Goal: Task Accomplishment & Management: Use online tool/utility

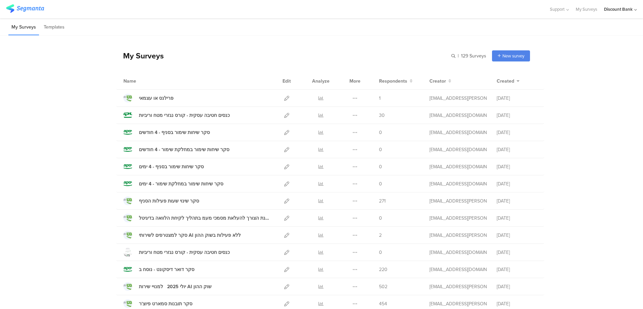
click at [285, 167] on icon at bounding box center [286, 166] width 5 height 5
click at [159, 184] on div "סקר שיחות שימור במחלקת שימור - 4 ימים" at bounding box center [181, 184] width 84 height 7
click at [284, 185] on icon at bounding box center [286, 184] width 5 height 5
click at [285, 148] on icon at bounding box center [286, 149] width 5 height 5
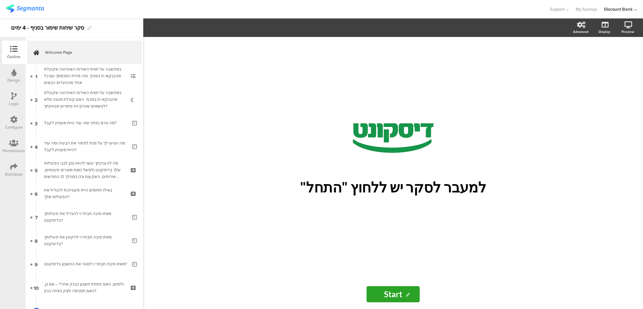
scroll to position [52, 0]
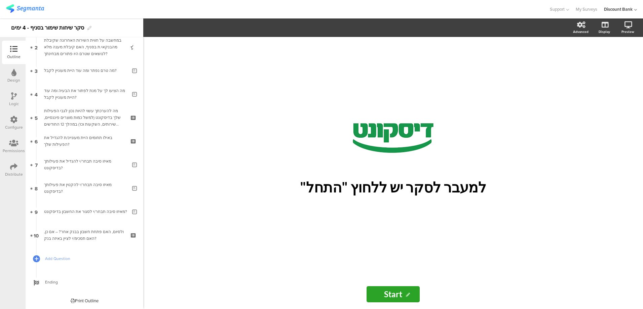
click at [12, 102] on div "Logic" at bounding box center [14, 104] width 10 height 6
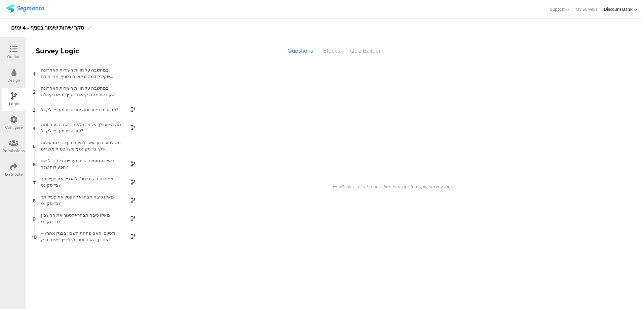
click at [110, 237] on div "ולסיום, האם פתחת חשבון בבנק אחר? – אם כן, האם תסכימ/י לציין באיזה בנק?" at bounding box center [79, 236] width 84 height 13
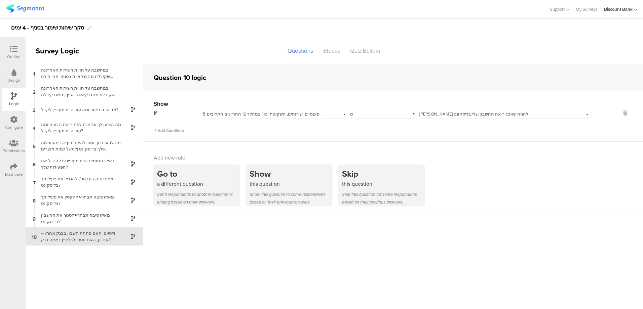
click at [104, 218] on div "מאיזו סיבה תבחר/י לסגור את החשבון בדיסקונט?" at bounding box center [79, 218] width 84 height 13
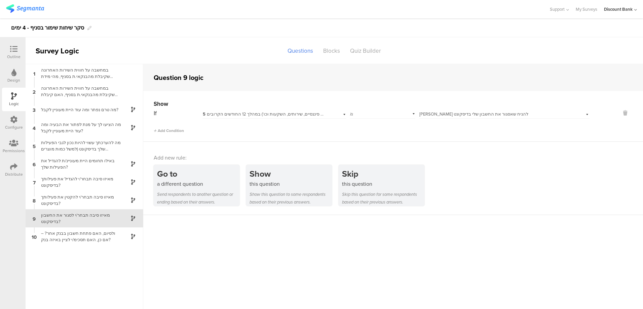
click at [85, 215] on div "מאיזו סיבה תבחר/י לסגור את החשבון בדיסקונט?" at bounding box center [79, 218] width 84 height 13
click at [13, 48] on icon at bounding box center [13, 48] width 7 height 7
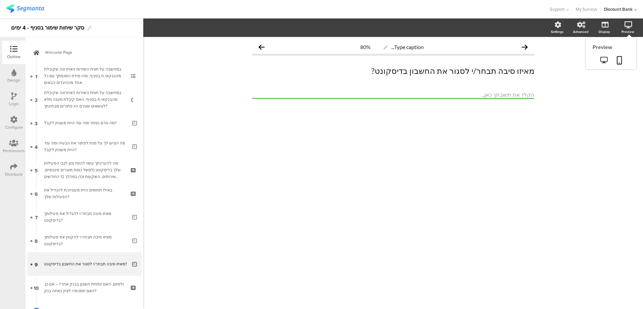
click at [632, 24] on icon at bounding box center [628, 25] width 8 height 7
click at [618, 59] on icon at bounding box center [619, 60] width 5 height 8
click at [90, 125] on div "מה טרם נפתר ומה עוד היית מעוניין לקבל?" at bounding box center [85, 123] width 83 height 7
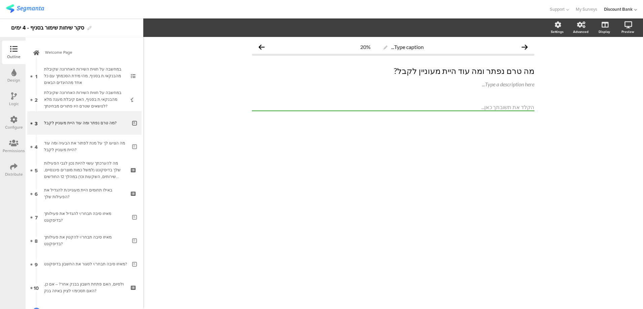
click at [443, 71] on p "מה טרם נפתר ומה עוד היית מעוניין לקבל?" at bounding box center [393, 71] width 282 height 10
click at [442, 71] on p "מה טרם נפתר ומה עוד היית מעוניין לקבל?" at bounding box center [393, 71] width 282 height 10
click at [441, 72] on p "מה טרם נפתר ומה עוד היית מעוניין לקבל?" at bounding box center [393, 71] width 282 height 10
click at [336, 162] on div "Type caption... 20% מה טרם נפתר ומה עוד היית מעוניינ/ת לקבל? מה טרם נפתר ומה עו…" at bounding box center [393, 173] width 500 height 272
click at [190, 181] on div "Type caption... 20% מה טרם נפתר ומה עוד היית מעוניינ/ת לקבל? מה טרם נפתר ומה עו…" at bounding box center [393, 173] width 500 height 272
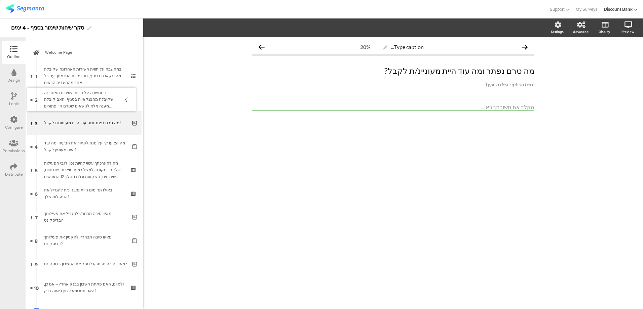
drag, startPoint x: 74, startPoint y: 102, endPoint x: 76, endPoint y: 99, distance: 3.9
click at [78, 96] on div "במחשבה על חווית השירות האחרונה שקיבלת מהבנקאי.ת בסניף, האם קיבלת מענה מלא לנושא…" at bounding box center [84, 99] width 80 height 20
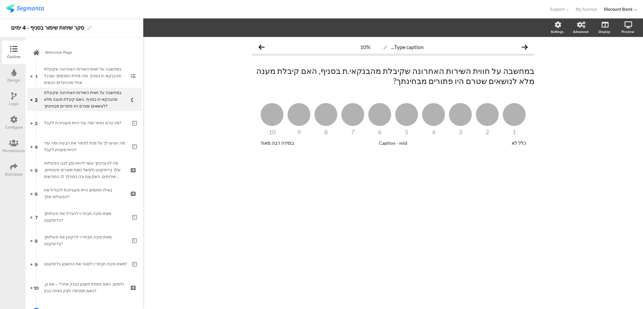
click at [80, 146] on div "מה הציעו לך על מנת לפתור את הבעיה ומה עוד היית מעוניין לקבל?" at bounding box center [85, 146] width 83 height 13
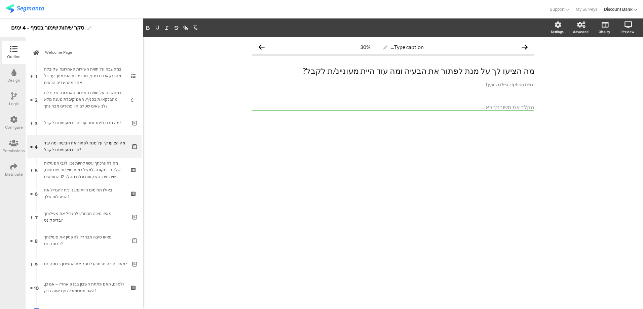
click at [57, 122] on div "מה טרם נפתר ומה עוד היית מעוניינ/ת לקבל?" at bounding box center [85, 123] width 83 height 7
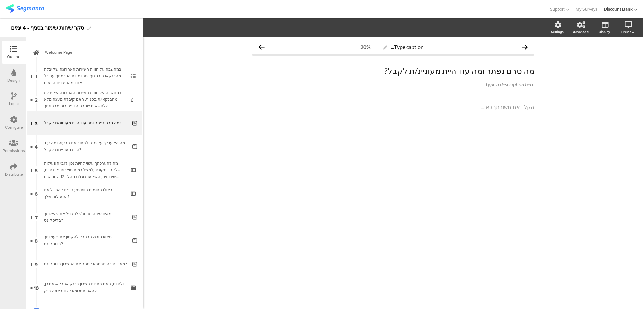
click at [55, 148] on div "מה הציעו לך על מנת לפתור את הבעיה ומה עוד היית מעוניינ/ת לקבל?" at bounding box center [85, 146] width 83 height 13
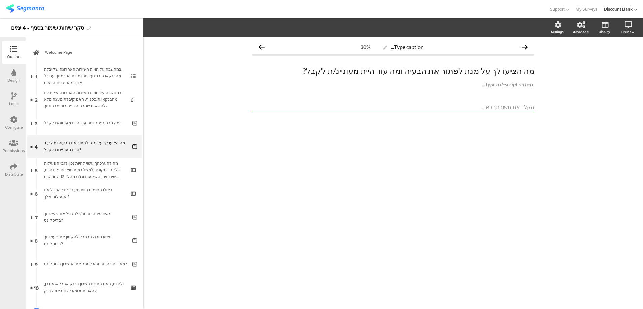
click at [81, 189] on div "באילו תחומים היית מעוניינ/ת להגדיל את הפעילות שלך?" at bounding box center [84, 193] width 80 height 13
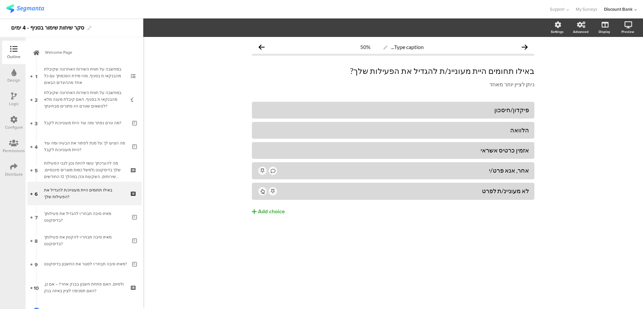
click at [83, 168] on div "מה להערכתך עשוי להיות נכון לגבי הפעילות שלך בדיסקונט (למשל כמות מוצרים פיננסיים…" at bounding box center [84, 170] width 80 height 20
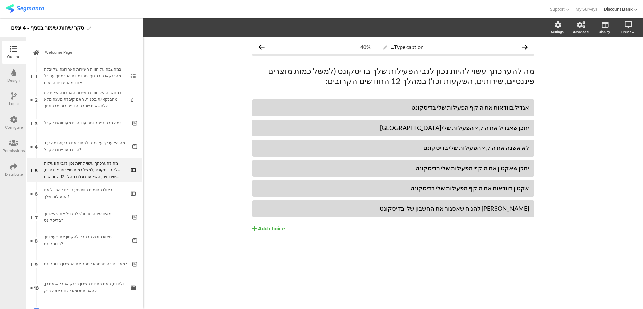
click at [82, 146] on div "מה הציעו לך על מנת לפתור את הבעיה ומה עוד היית מעוניינ/ת לקבל?" at bounding box center [85, 146] width 83 height 13
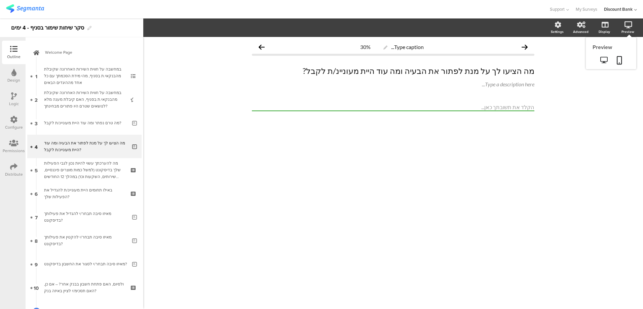
drag, startPoint x: 626, startPoint y: 29, endPoint x: 624, endPoint y: 37, distance: 8.2
click at [626, 29] on div "Preview" at bounding box center [627, 31] width 13 height 5
click at [618, 65] on link at bounding box center [619, 60] width 15 height 13
click at [623, 62] on link at bounding box center [619, 60] width 15 height 13
click at [621, 61] on icon at bounding box center [619, 60] width 5 height 8
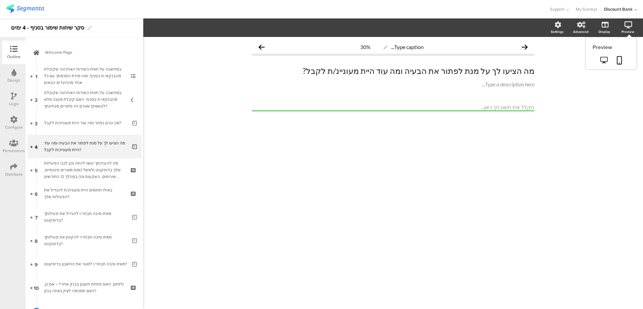
click at [620, 60] on icon at bounding box center [619, 60] width 5 height 8
click at [622, 61] on link at bounding box center [619, 60] width 15 height 13
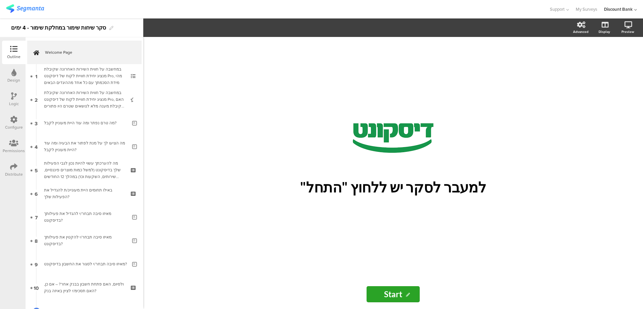
click at [14, 94] on icon at bounding box center [14, 95] width 6 height 7
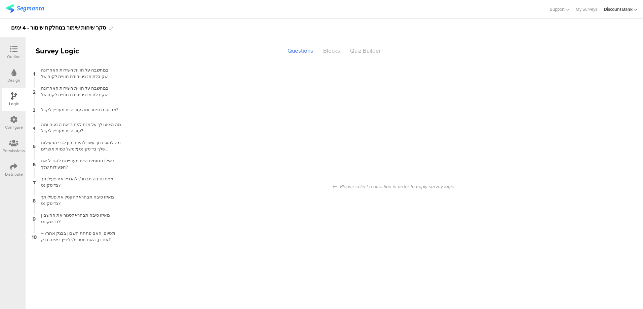
click at [87, 114] on div "3 מה טרם נפתר ומה עוד היית מעוניין לקבל?" at bounding box center [85, 110] width 118 height 18
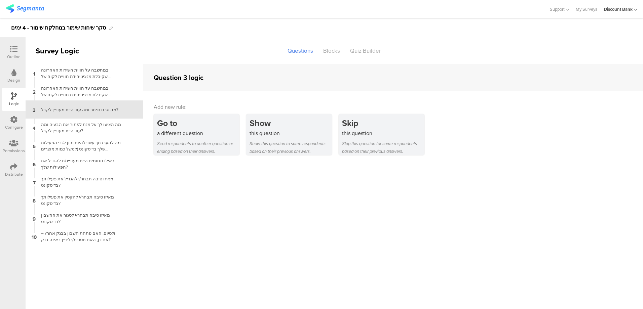
click at [274, 133] on div "this question" at bounding box center [290, 133] width 82 height 8
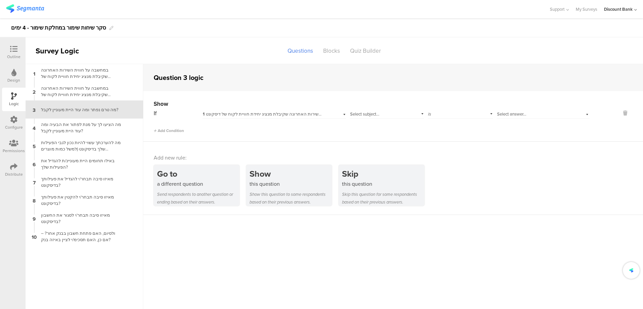
click at [297, 115] on span "1 במחשבה על חווית השירות האחרונה שקיבלת מנציג יחידת חוויית לקוח של דיסקונט Pro,…" at bounding box center [329, 114] width 253 height 6
click at [233, 111] on div "1 במחשבה על חווית השירות האחרונה שקיבלת מנציג יחידת חוויית לקוח של דיסקונט Pro,…" at bounding box center [274, 113] width 144 height 10
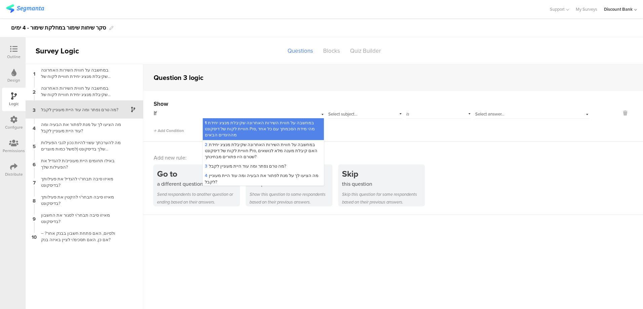
click at [227, 149] on span "2 במחשבה על חווית השירות האחרונה שקיבלת מנציג יחידת חוויית לקוח של דיסקונט Pro,…" at bounding box center [261, 151] width 113 height 18
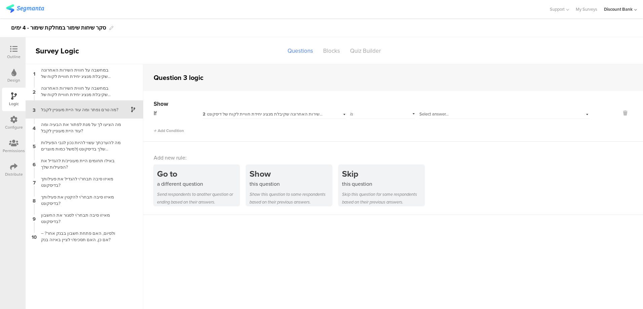
click at [371, 116] on div "is" at bounding box center [382, 113] width 65 height 10
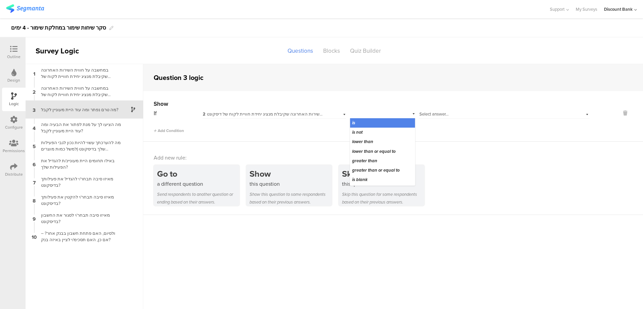
click at [383, 142] on div "lower than" at bounding box center [382, 141] width 65 height 9
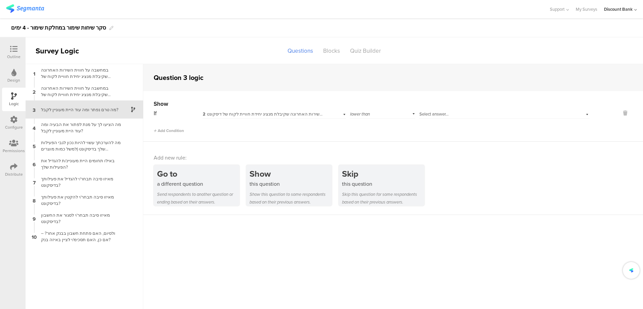
click at [456, 110] on div "Select answer..." at bounding box center [504, 113] width 170 height 10
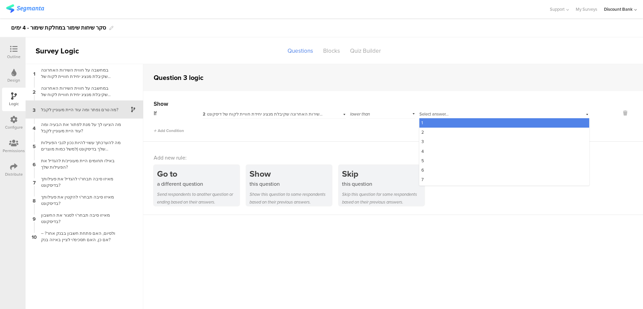
scroll to position [27, 0]
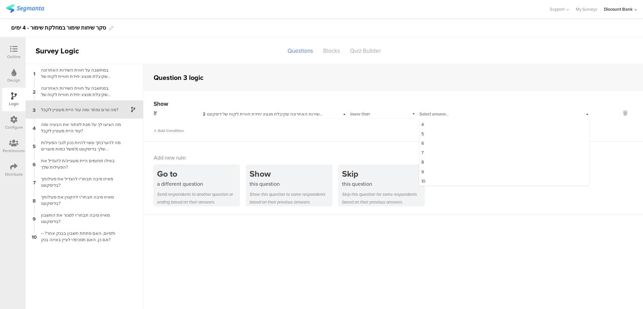
click at [438, 171] on div "9" at bounding box center [504, 171] width 170 height 9
click at [71, 125] on div "מה הציעו לך על מנת לפתור את הבעיה ומה עוד היית מעוניין לקבל?" at bounding box center [79, 127] width 84 height 13
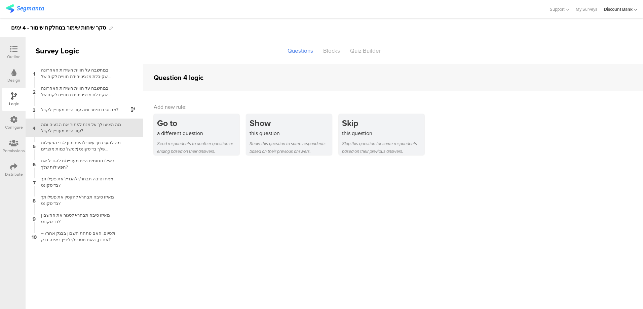
click at [281, 135] on div "this question" at bounding box center [290, 133] width 82 height 8
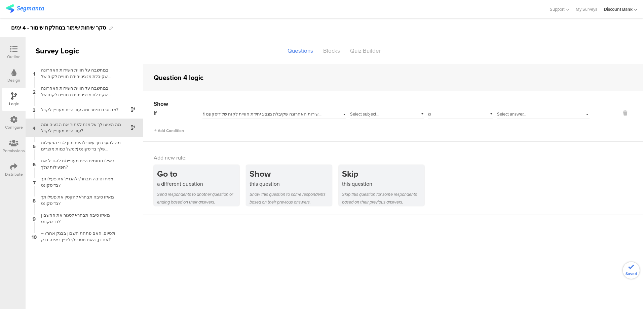
click at [208, 115] on span "1 במחשבה על חווית השירות האחרונה שקיבלת מנציג יחידת חוויית לקוח של דיסקונט Pro,…" at bounding box center [329, 114] width 253 height 6
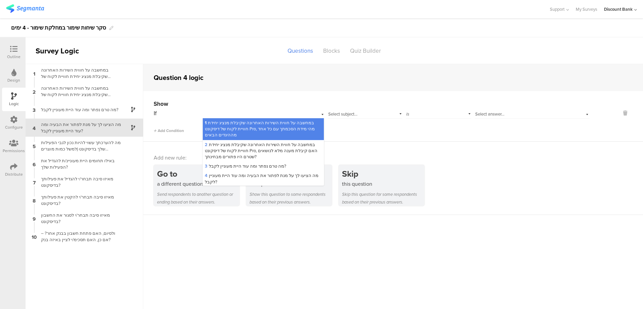
click at [208, 149] on span "2 במחשבה על חווית השירות האחרונה שקיבלת מנציג יחידת חוויית לקוח של דיסקונט Pro,…" at bounding box center [261, 151] width 113 height 18
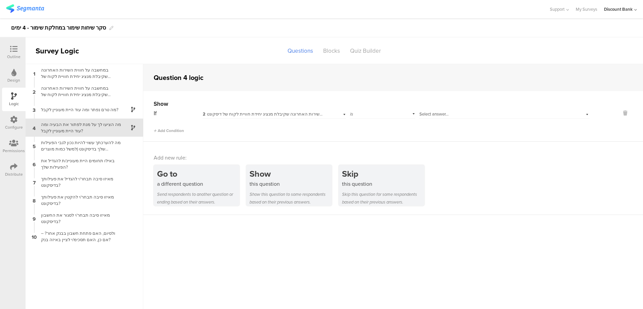
click at [383, 116] on div "is" at bounding box center [382, 113] width 65 height 10
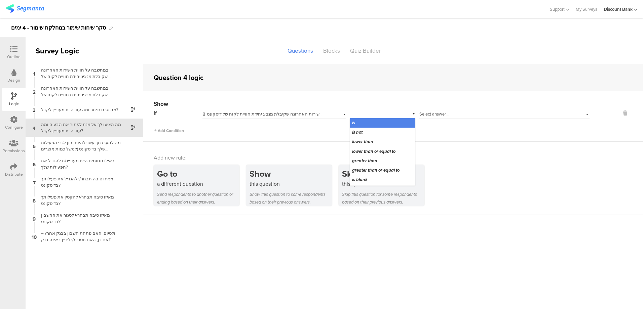
click at [377, 162] on span "greater than" at bounding box center [364, 161] width 25 height 6
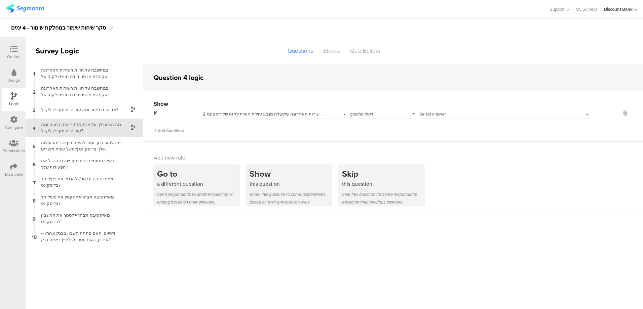
click at [447, 112] on span "Select answer..." at bounding box center [433, 114] width 29 height 6
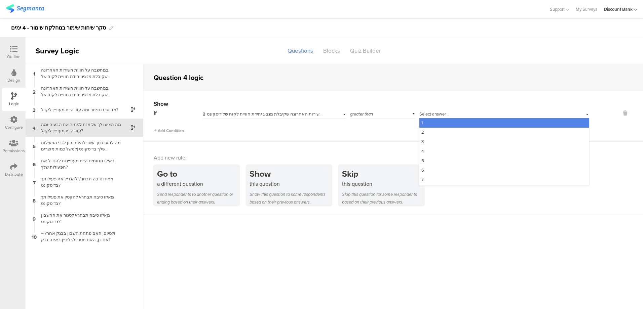
scroll to position [27, 0]
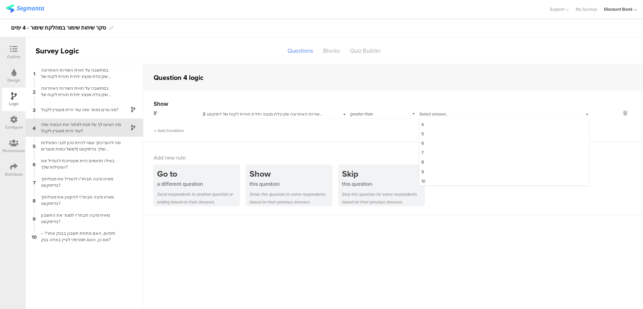
click at [448, 161] on div "8" at bounding box center [504, 162] width 170 height 9
click at [80, 145] on div "מה להערכתך עשוי להיות נכון לגבי הפעילות שלך בדיסקונט (למשל כמות מוצרים פיננסיים…" at bounding box center [79, 146] width 84 height 13
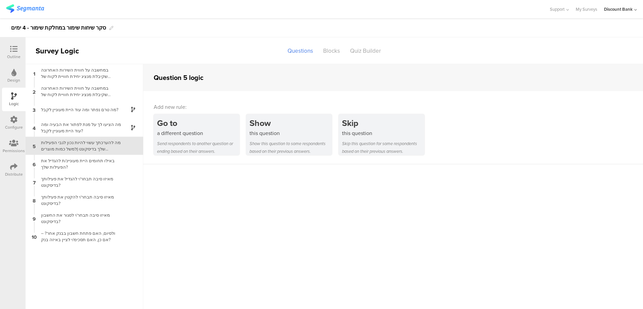
click at [63, 165] on div "באילו תחומים היית מעוניינ/ת להגדיל את הפעילות שלך?" at bounding box center [79, 164] width 84 height 13
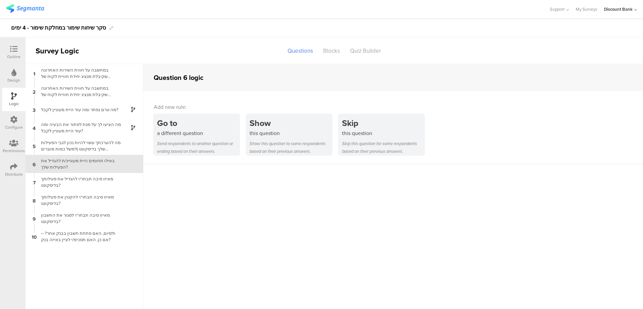
click at [294, 128] on div "Show" at bounding box center [290, 123] width 82 height 12
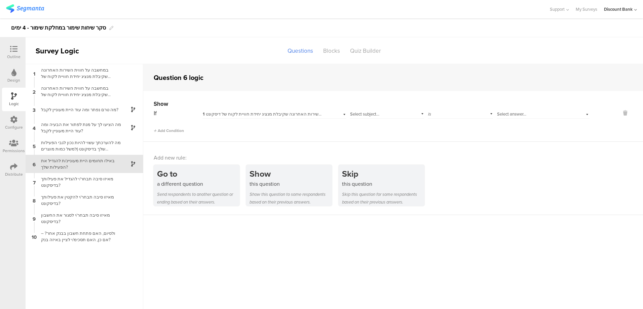
click at [232, 113] on span "1 במחשבה על חווית השירות האחרונה שקיבלת מנציג יחידת חוויית לקוח של דיסקונט Pro,…" at bounding box center [329, 114] width 253 height 6
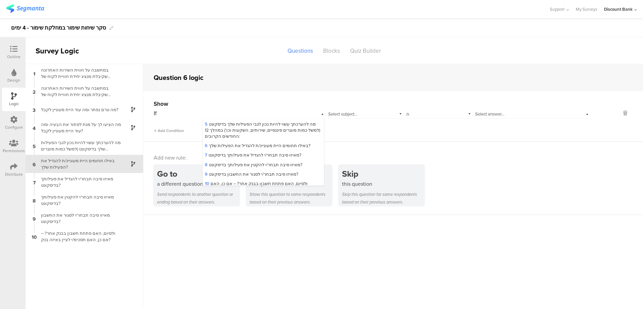
scroll to position [67, 0]
click at [272, 128] on span "5 מה להערכתך עשוי להיות נכון לגבי הפעילות שלך בדיסקונט (למשל כמות מוצרים פיננסי…" at bounding box center [262, 131] width 115 height 18
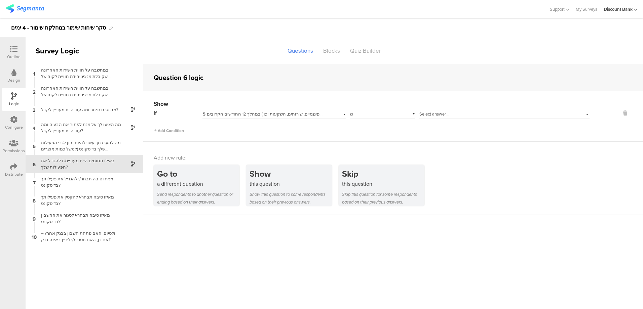
click at [355, 114] on div "is" at bounding box center [382, 113] width 65 height 10
click at [375, 122] on div "is" at bounding box center [382, 122] width 65 height 9
click at [280, 113] on span "5 מה להערכתך עשוי להיות נכון לגבי הפעילות שלך בדיסקונט (למשל כמות מוצרים פיננסי…" at bounding box center [335, 114] width 264 height 6
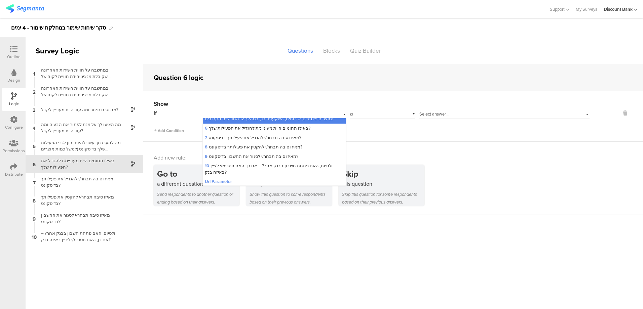
scroll to position [33, 0]
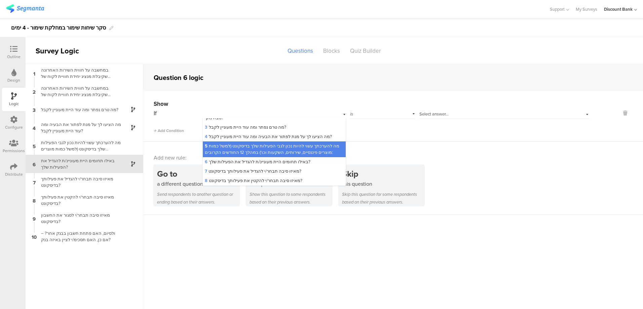
click at [304, 143] on span "5 מה להערכתך עשוי להיות נכון לגבי הפעילות שלך בדיסקונט (למשל כמות מוצרים פיננסי…" at bounding box center [272, 149] width 134 height 12
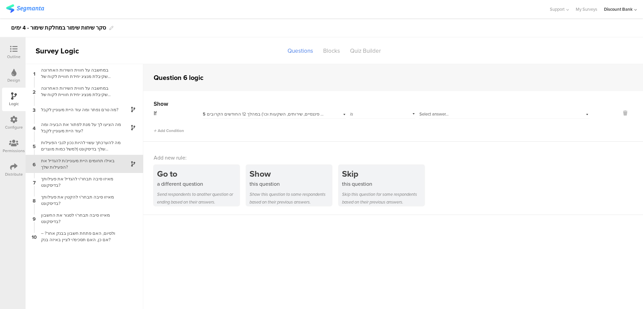
click at [454, 116] on div "Select answer..." at bounding box center [491, 114] width 145 height 6
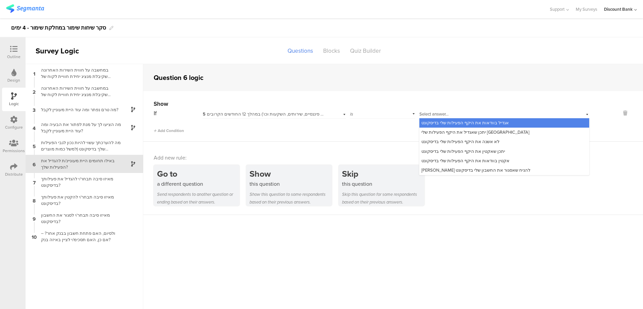
click at [376, 105] on div "Show" at bounding box center [372, 104] width 436 height 8
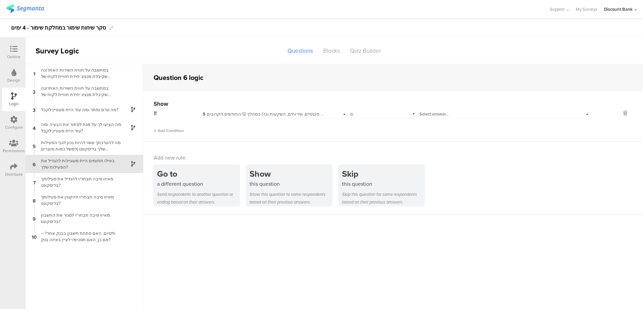
click at [586, 115] on div "Select answer..." at bounding box center [504, 113] width 170 height 10
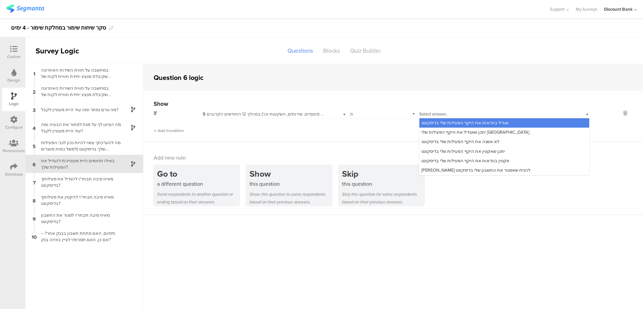
click at [468, 124] on span "אגדיל בוודאות את היקף הפעילות שלי בדיסקונט" at bounding box center [464, 123] width 87 height 6
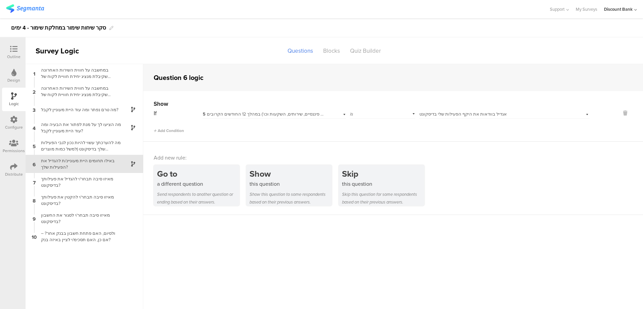
click at [587, 136] on div "Show If 5 מה להערכתך עשוי להיות נכון לגבי הפעילות שלך בדיסקונט (למשל כמות מוצרי…" at bounding box center [393, 116] width 500 height 51
click at [158, 132] on span "Add Condition" at bounding box center [169, 131] width 30 height 6
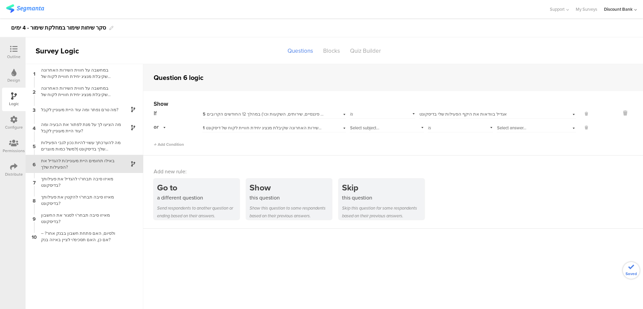
click at [226, 128] on span "1 במחשבה על חווית השירות האחרונה שקיבלת מנציג יחידת חוויית לקוח של דיסקונט Pro,…" at bounding box center [329, 128] width 253 height 6
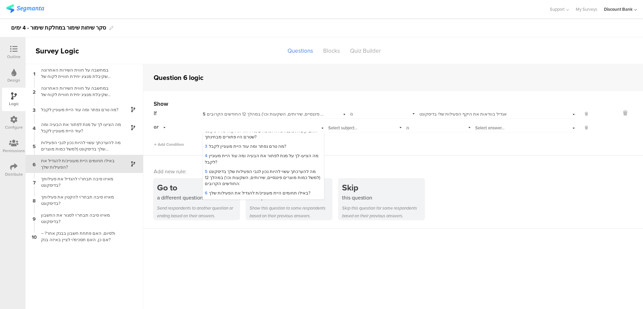
scroll to position [33, 0]
click at [229, 177] on span "5 מה להערכתך עשוי להיות נכון לגבי הפעילות שלך בדיסקונט (למשל כמות מוצרים פיננסי…" at bounding box center [262, 178] width 115 height 18
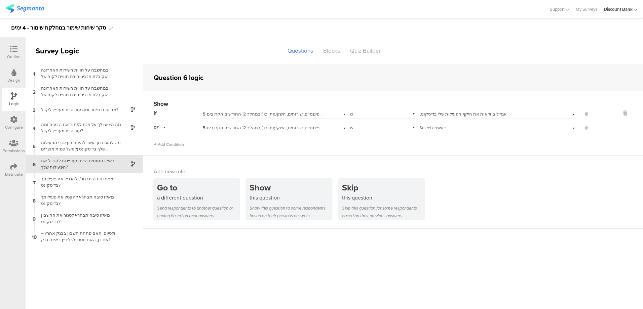
click at [444, 129] on span "Select answer..." at bounding box center [433, 128] width 29 height 6
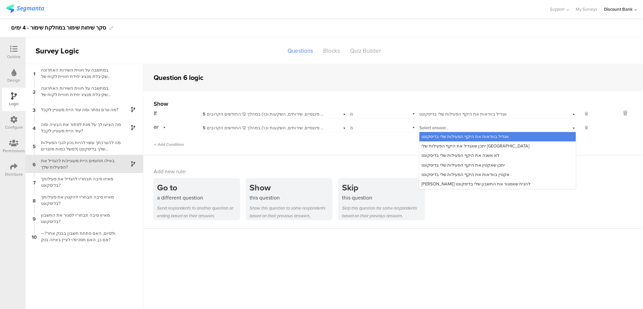
click at [441, 145] on span "יתכן שאגדיל את היקף הפעילות שלי [GEOGRAPHIC_DATA]" at bounding box center [475, 146] width 108 height 6
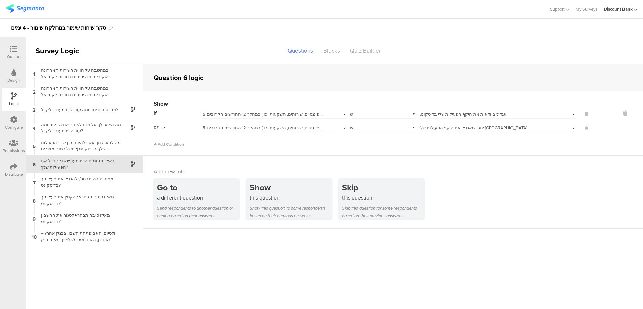
click at [71, 179] on div "מאיזו סיבה תבחר/י להגדיל את פעילותך בדיסקונט?" at bounding box center [79, 182] width 84 height 13
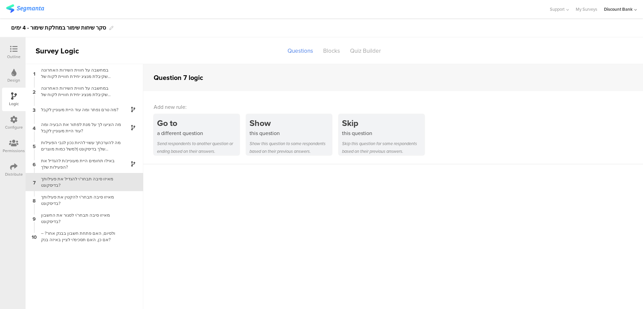
click at [310, 130] on div "this question" at bounding box center [290, 133] width 82 height 8
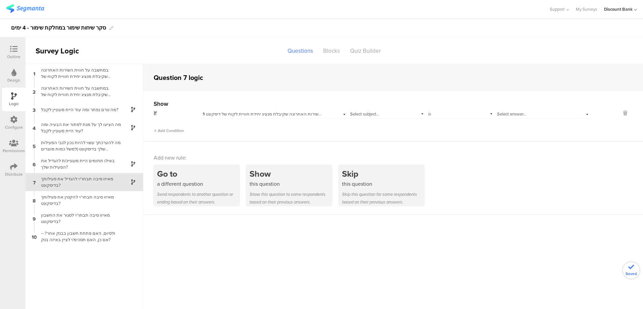
click at [261, 115] on span "1 במחשבה על חווית השירות האחרונה שקיבלת מנציג יחידת חוויית לקוח של דיסקונט Pro,…" at bounding box center [329, 114] width 253 height 6
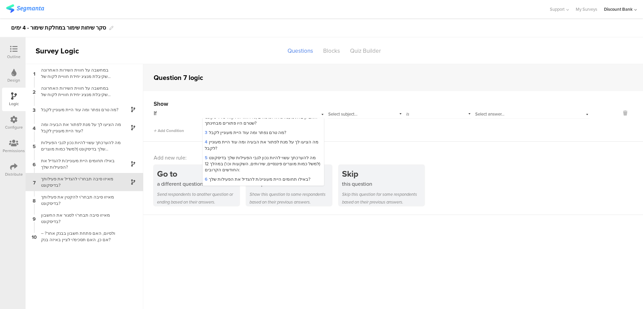
scroll to position [33, 0]
click at [232, 159] on span "5 מה להערכתך עשוי להיות נכון לגבי הפעילות שלך בדיסקונט (למשל כמות מוצרים פיננסי…" at bounding box center [262, 164] width 115 height 18
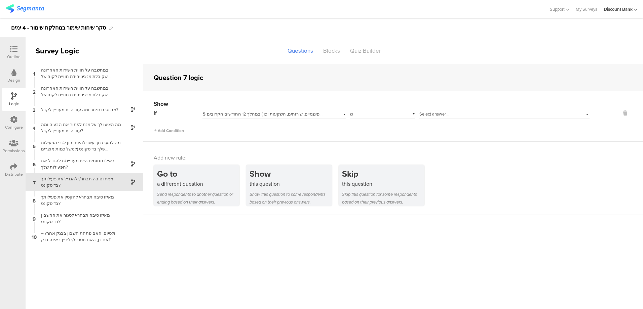
click at [459, 117] on div "Select answer..." at bounding box center [491, 114] width 145 height 6
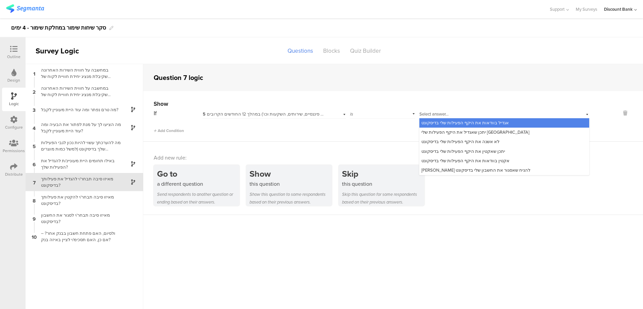
click at [467, 125] on span "אגדיל בוודאות את היקף הפעילות שלי בדיסקונט" at bounding box center [464, 123] width 87 height 6
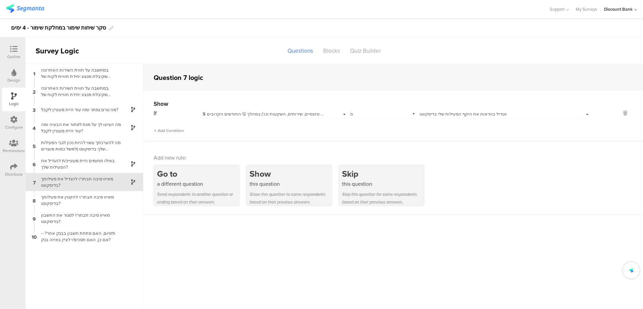
click at [156, 131] on icon at bounding box center [155, 130] width 3 height 3
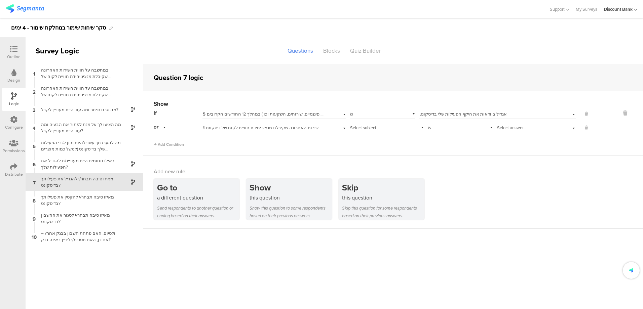
click at [215, 127] on span "1 במחשבה על חווית השירות האחרונה שקיבלת מנציג יחידת חוויית לקוח של דיסקונט Pro,…" at bounding box center [329, 128] width 253 height 6
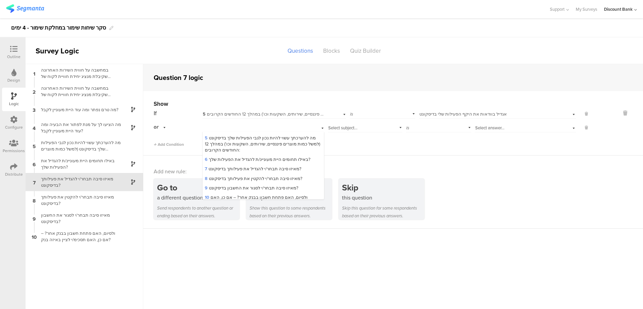
scroll to position [67, 0]
click at [225, 141] on span "5 מה להערכתך עשוי להיות נכון לגבי הפעילות שלך בדיסקונט (למשל כמות מוצרים פיננסי…" at bounding box center [262, 144] width 115 height 18
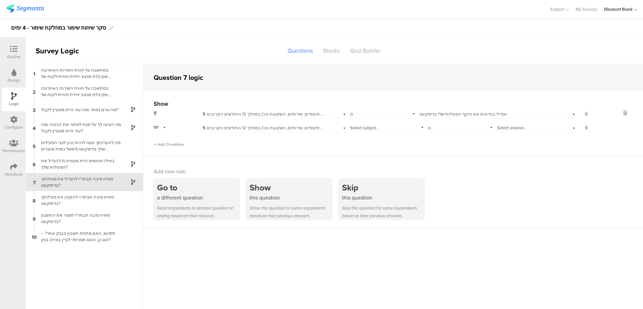
scroll to position [0, 0]
click at [461, 130] on div "Select answer..." at bounding box center [485, 128] width 133 height 6
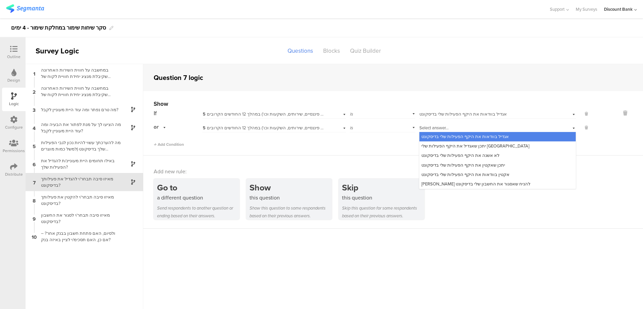
click at [475, 145] on span "יתכן שאגדיל את היקף הפעילות שלי [GEOGRAPHIC_DATA]" at bounding box center [475, 146] width 108 height 6
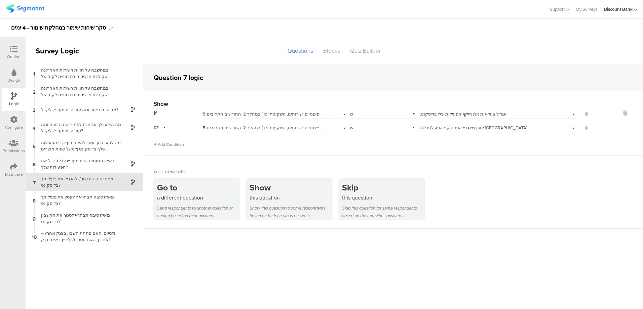
click at [94, 200] on div "מאיזו סיבה תבחר/י להקטין את פעילותך בדיסקונט?" at bounding box center [79, 200] width 84 height 13
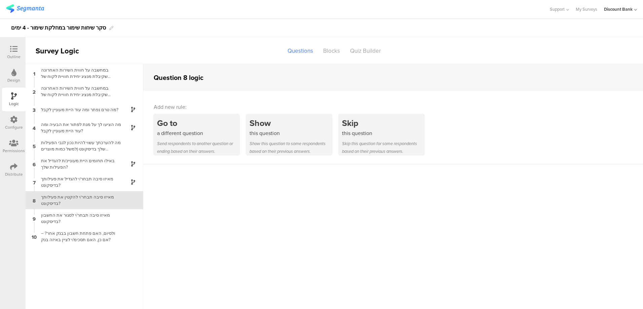
click at [303, 120] on div "Show" at bounding box center [290, 123] width 82 height 12
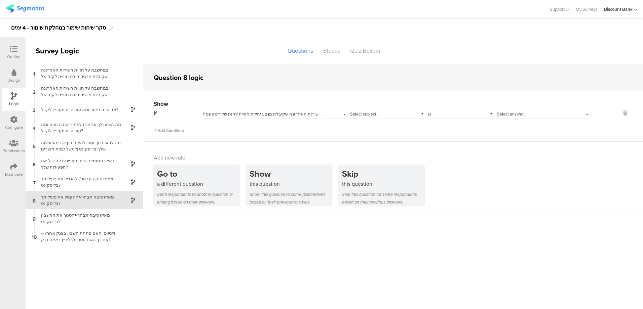
click at [239, 112] on span "1 במחשבה על חווית השירות האחרונה שקיבלת מנציג יחידת חוויית לקוח של דיסקונט Pro,…" at bounding box center [329, 114] width 253 height 6
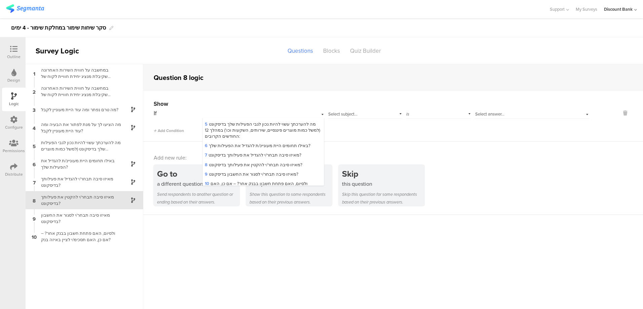
scroll to position [67, 0]
click at [240, 126] on span "5 מה להערכתך עשוי להיות נכון לגבי הפעילות שלך בדיסקונט (למשל כמות מוצרים פיננסי…" at bounding box center [262, 131] width 115 height 18
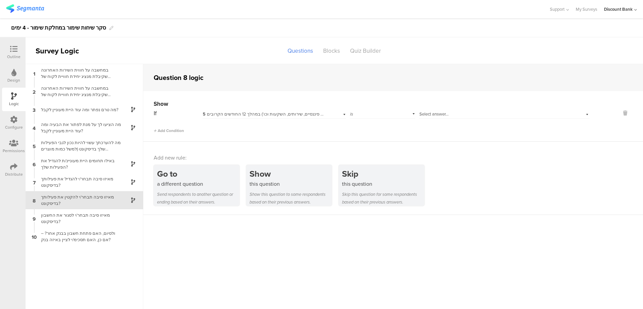
click at [422, 115] on span "Select answer..." at bounding box center [433, 114] width 29 height 6
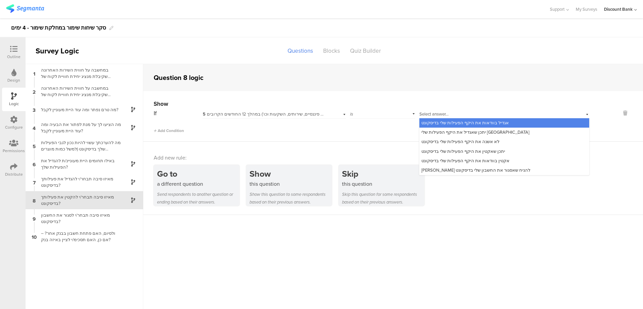
click at [500, 151] on div "יתכן שאקטין את היקף הפעילות שלי בדיסקונט" at bounding box center [504, 151] width 170 height 9
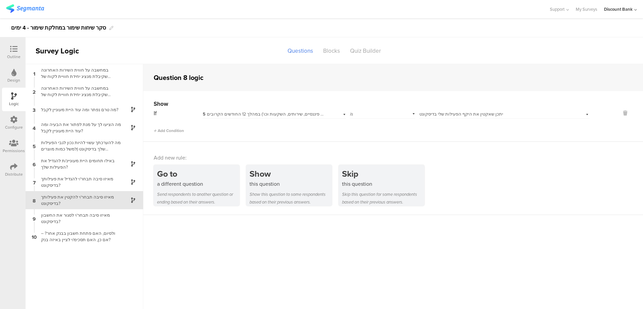
click at [163, 131] on span "Add Condition" at bounding box center [169, 131] width 30 height 6
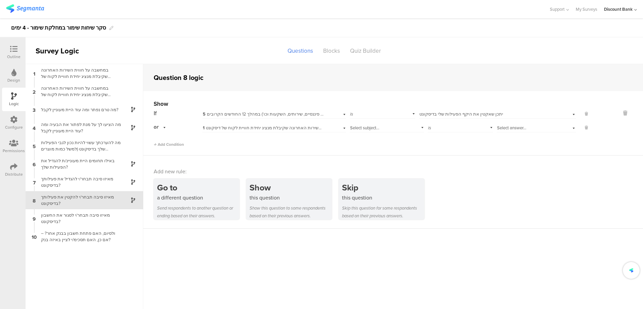
click at [297, 126] on span "1 במחשבה על חווית השירות האחרונה שקיבלת מנציג יחידת חוויית לקוח של דיסקונט Pro,…" at bounding box center [329, 128] width 253 height 6
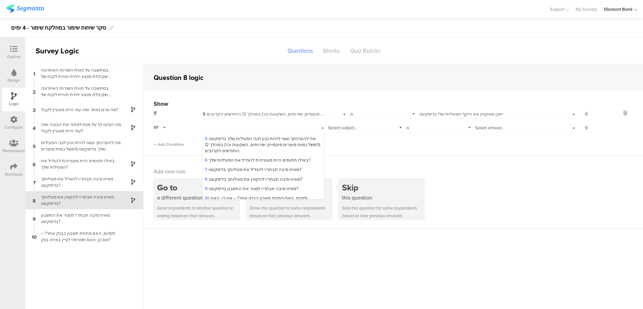
click at [234, 140] on span "5 מה להערכתך עשוי להיות נכון לגבי הפעילות שלך בדיסקונט (למשל כמות מוצרים פיננסי…" at bounding box center [262, 144] width 115 height 18
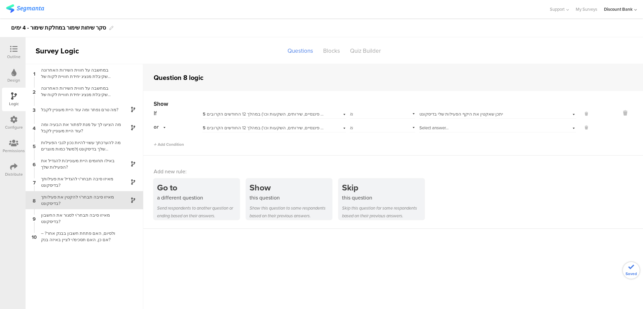
click at [461, 128] on div "Select answer..." at bounding box center [485, 128] width 133 height 6
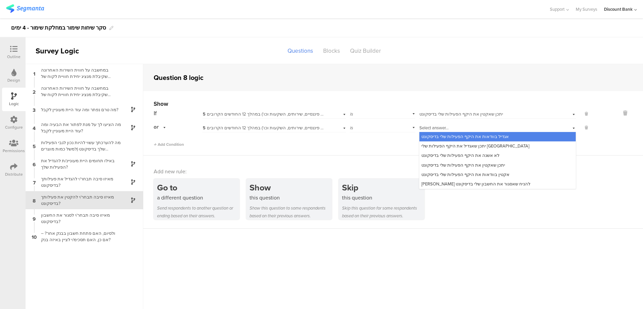
click at [436, 176] on span "אקטין בוודאות את היקף הפעילות שלי בדיסקונט" at bounding box center [465, 174] width 88 height 6
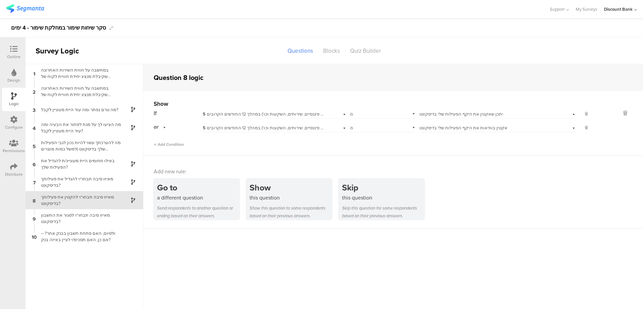
click at [92, 215] on div "מאיזו סיבה תבחר/י לסגור את החשבון בדיסקונט?" at bounding box center [79, 218] width 84 height 13
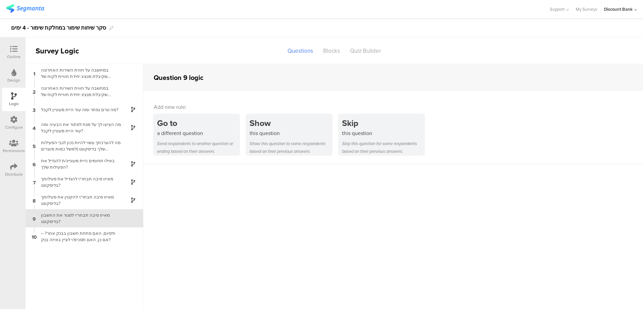
click at [254, 130] on div "this question" at bounding box center [290, 133] width 82 height 8
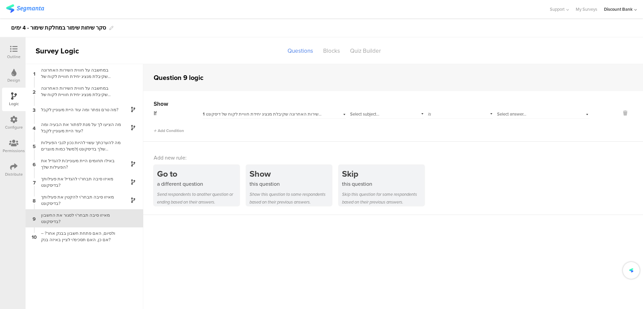
click at [212, 116] on span "1 במחשבה על חווית השירות האחרונה שקיבלת מנציג יחידת חוויית לקוח של דיסקונט Pro,…" at bounding box center [329, 114] width 253 height 6
click at [261, 114] on span "1 במחשבה על חווית השירות האחרונה שקיבלת מנציג יחידת חוויית לקוח של דיסקונט Pro,…" at bounding box center [329, 114] width 253 height 6
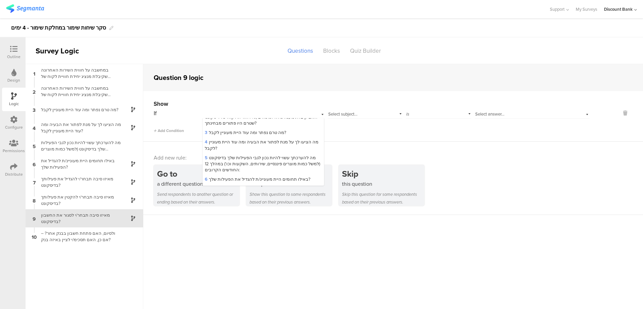
scroll to position [33, 0]
click at [234, 162] on span "5 מה להערכתך עשוי להיות נכון לגבי הפעילות שלך בדיסקונט (למשל כמות מוצרים פיננסי…" at bounding box center [262, 164] width 115 height 18
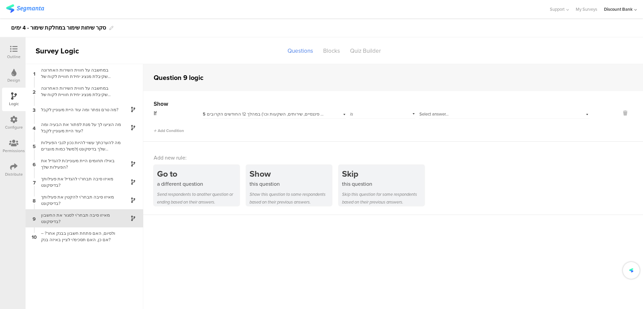
click at [462, 116] on div "Select answer..." at bounding box center [491, 114] width 145 height 6
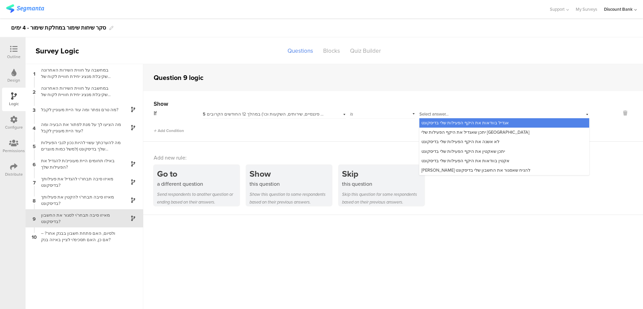
click at [508, 172] on div "[PERSON_NAME] להניח שאסגור את החשבון שלי בדיסקונט" at bounding box center [504, 170] width 170 height 9
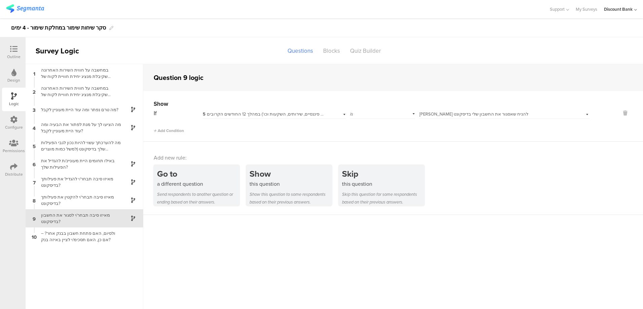
click at [92, 235] on div "ולסיום, האם פתחת חשבון בבנק אחר? – אם כן, האם תסכימ/י לציין באיזה בנק?" at bounding box center [79, 236] width 84 height 13
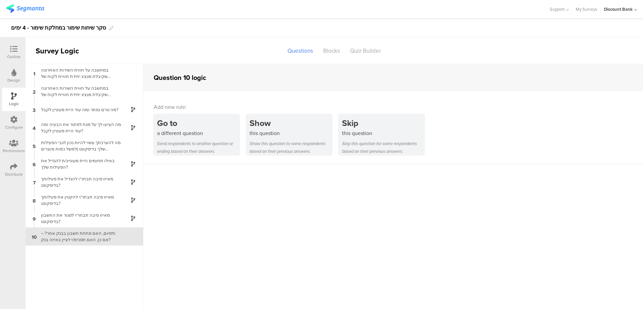
click at [265, 128] on div "Show" at bounding box center [290, 123] width 82 height 12
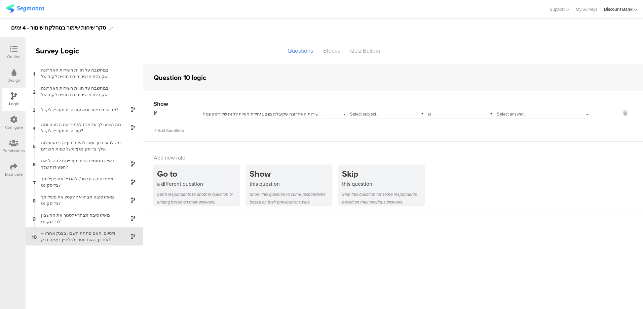
click at [228, 113] on span "1 במחשבה על חווית השירות האחרונה שקיבלת מנציג יחידת חוויית לקוח של דיסקונט Pro,…" at bounding box center [329, 114] width 253 height 6
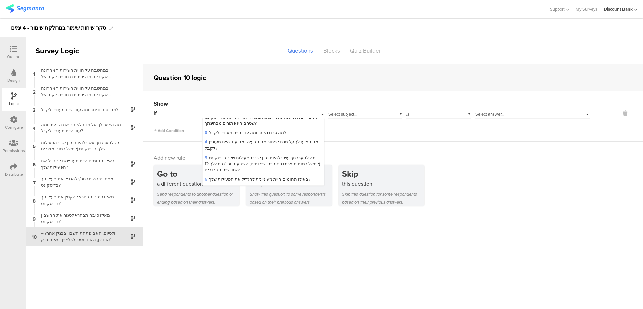
scroll to position [33, 0]
click at [221, 161] on span "5 מה להערכתך עשוי להיות נכון לגבי הפעילות שלך בדיסקונט (למשל כמות מוצרים פיננסי…" at bounding box center [262, 164] width 115 height 18
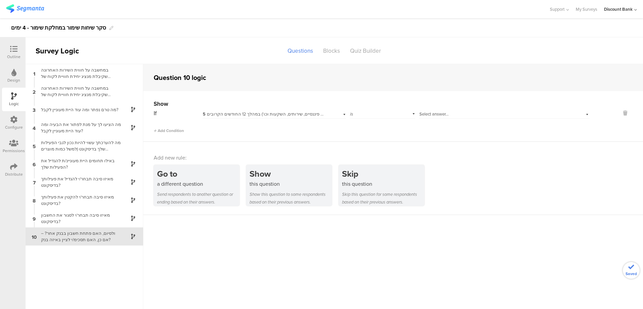
click at [445, 113] on span "Select answer..." at bounding box center [433, 114] width 29 height 6
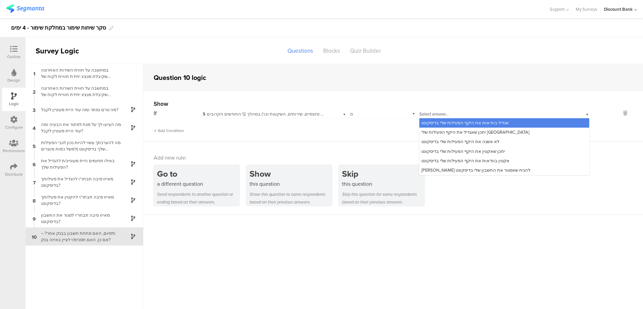
click at [462, 171] on span "[PERSON_NAME] להניח שאסגור את החשבון שלי בדיסקונט" at bounding box center [475, 170] width 109 height 6
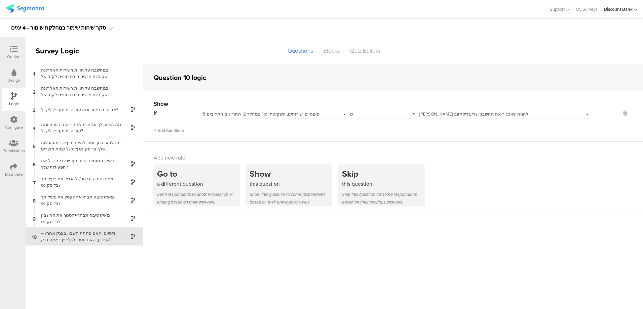
click at [189, 260] on sg-question-logic-editor "Question 10 logic Show If 5 מה להערכתך עשוי להיות נכון לגבי הפעילות שלך בדיסקונ…" at bounding box center [393, 186] width 500 height 245
click at [14, 52] on icon at bounding box center [13, 48] width 7 height 7
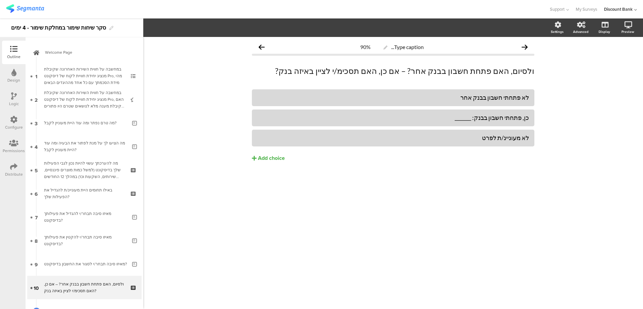
drag, startPoint x: 51, startPoint y: 161, endPoint x: 48, endPoint y: 164, distance: 4.3
click at [91, 95] on div "במחשבה על חווית השירות האחרונה שקיבלת מנציג יחידת חוויית לקוח של דיסקונט Pro, ה…" at bounding box center [84, 99] width 80 height 20
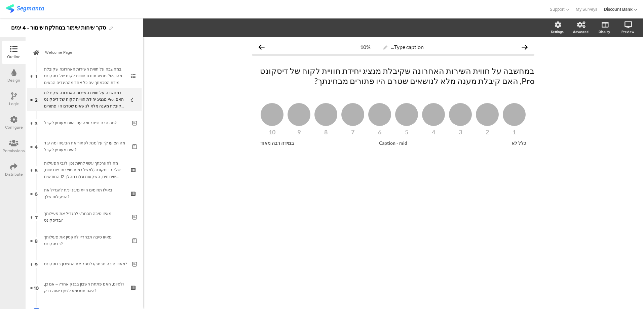
click at [103, 72] on div "במחשבה על חווית השירות האחרונה שקיבלת מנציג יחידת חוויית לקוח של דיסקונט Pro, מ…" at bounding box center [84, 76] width 80 height 20
